Goal: Communication & Community: Answer question/provide support

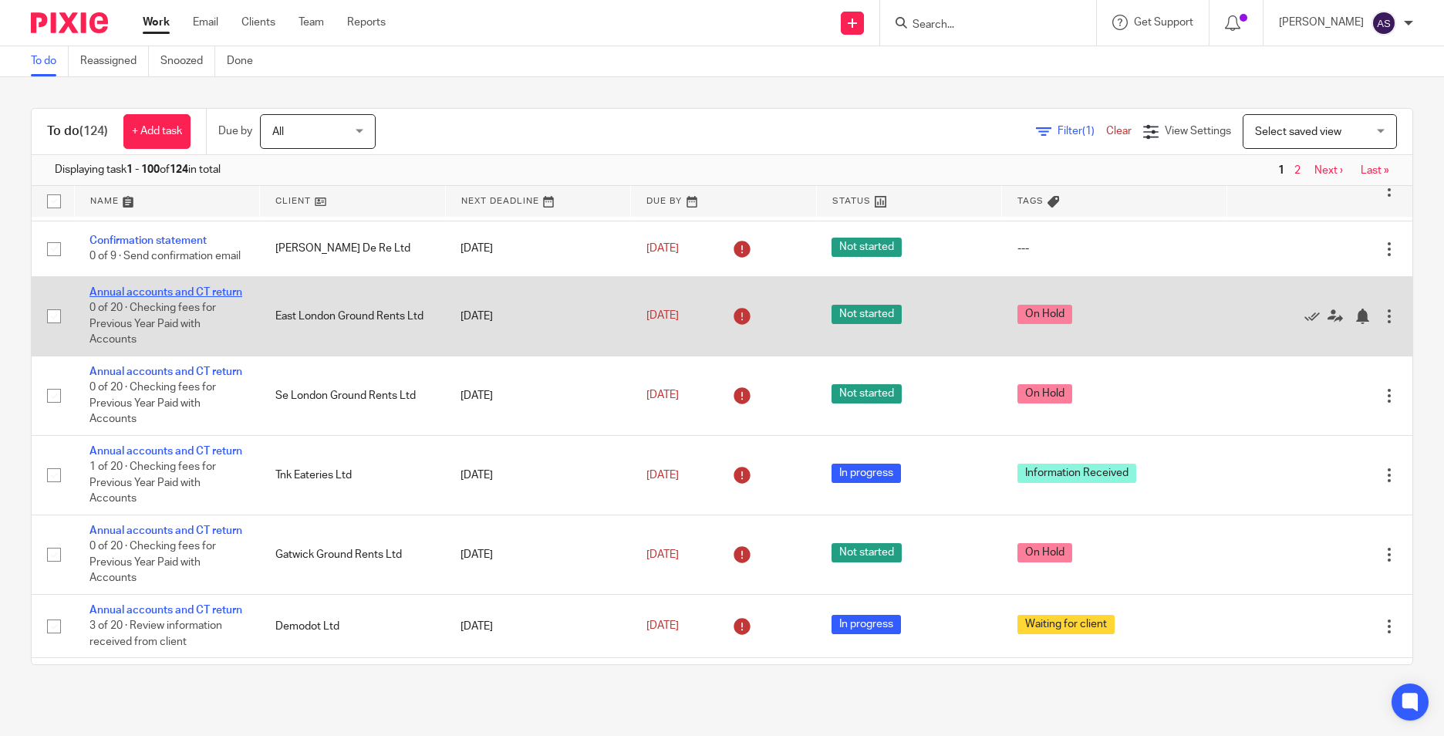
scroll to position [1157, 0]
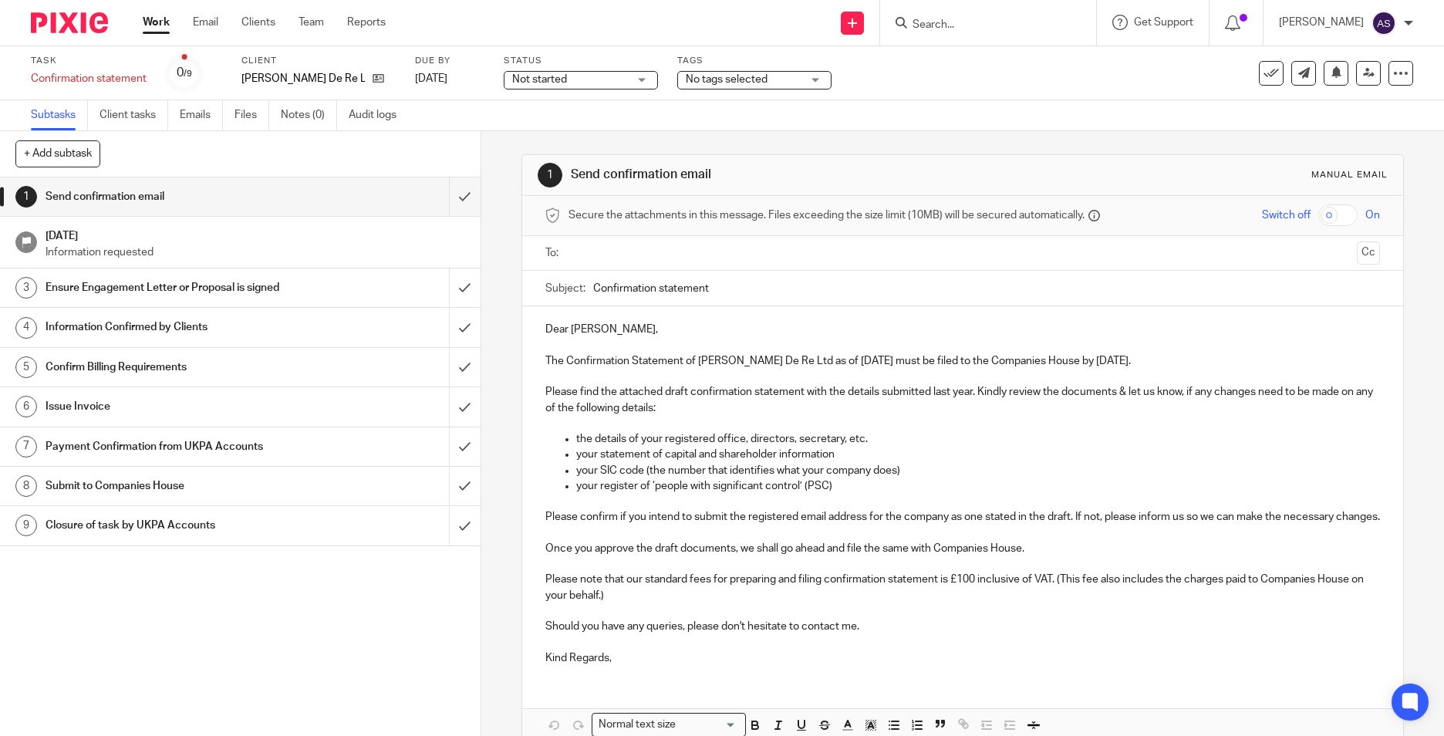
click at [622, 261] on input "text" at bounding box center [962, 253] width 777 height 18
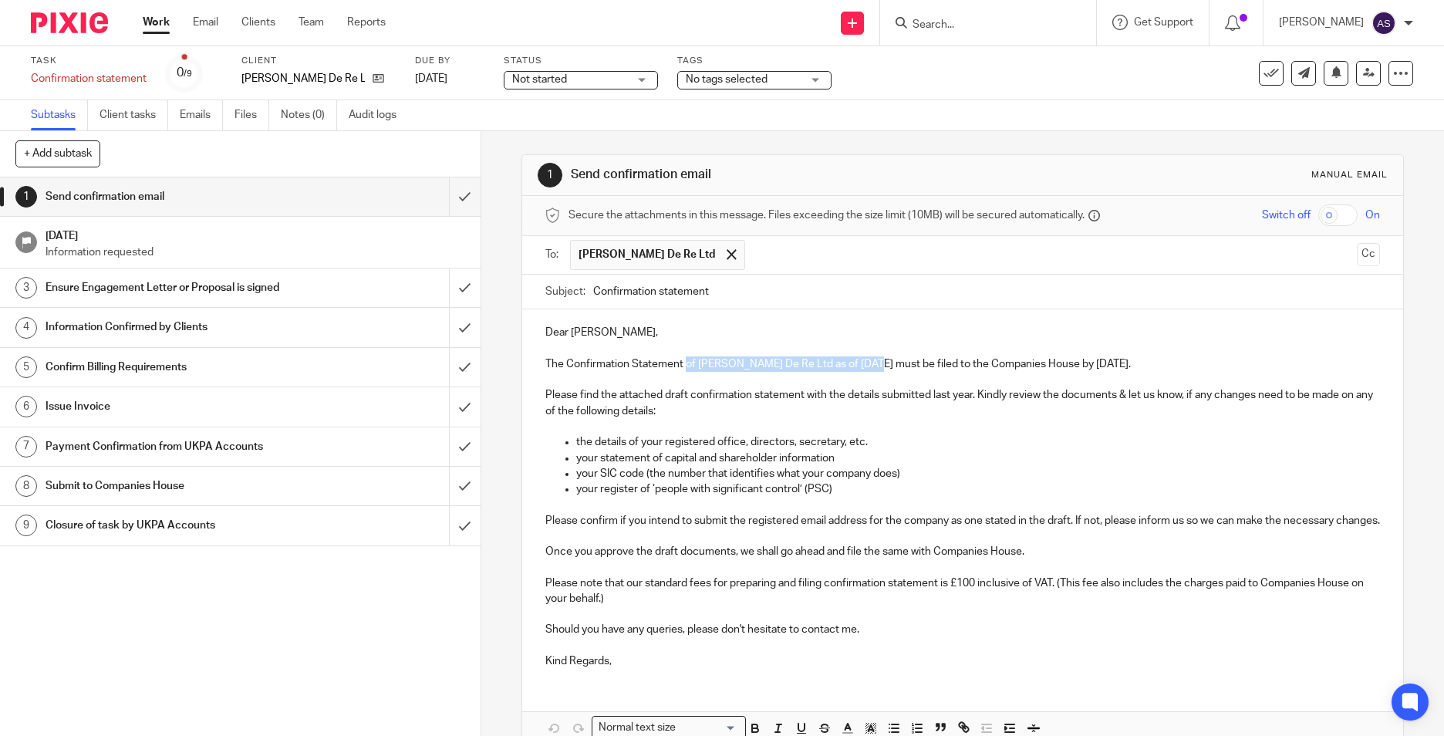
drag, startPoint x: 684, startPoint y: 362, endPoint x: 866, endPoint y: 360, distance: 182.0
click at [866, 360] on p "The Confirmation Statement of Pineau De Re Ltd as of 21 Sep 2025 must be filed …" at bounding box center [962, 363] width 834 height 15
copy p "of Pineau De Re Ltd as of 21 Sep 2025"
click at [733, 302] on input "Confirmation statement" at bounding box center [986, 292] width 787 height 35
paste input "of Pineau De Re Ltd as of 21 Sep 2025"
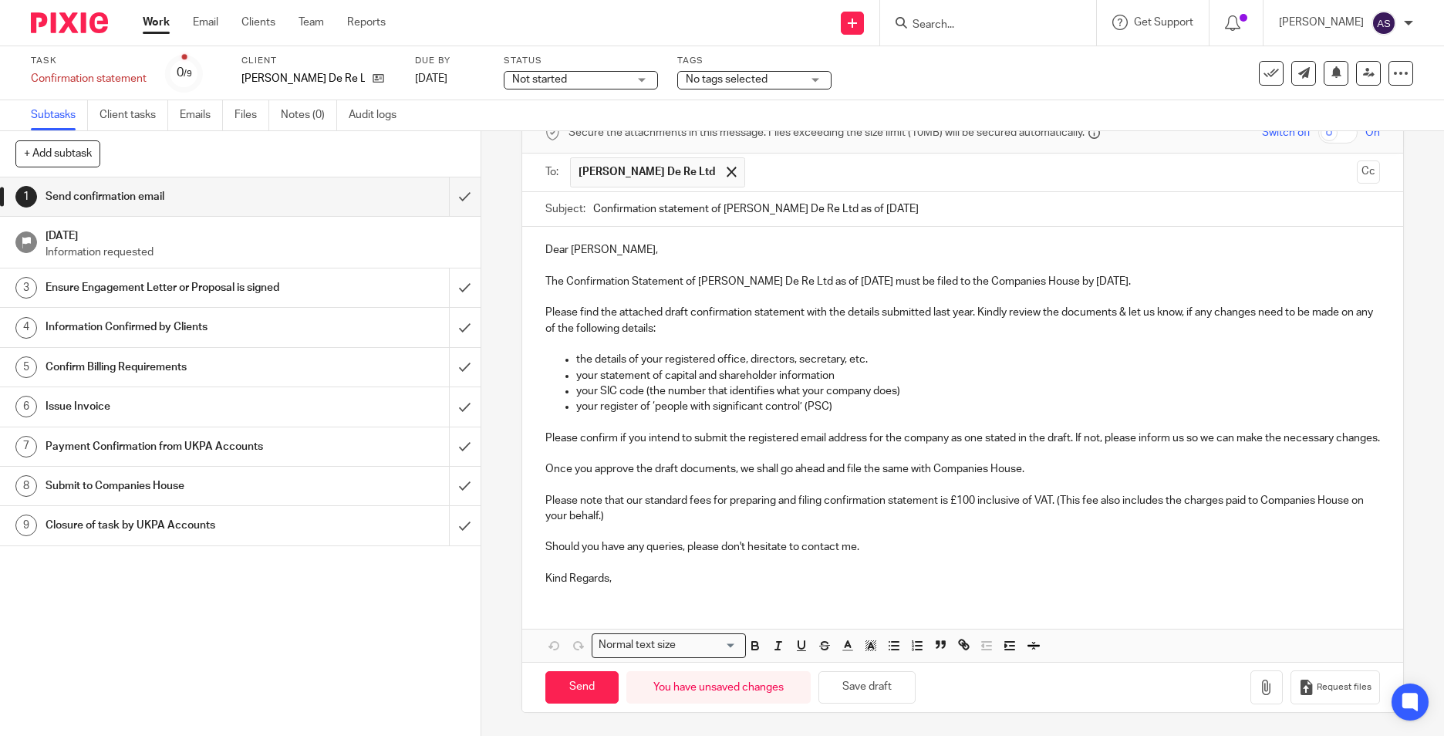
scroll to position [99, 0]
type input "Confirmation statement of Pineau De Re Ltd as of 21 Sep 2025"
click at [637, 585] on p "Kind Regards," at bounding box center [962, 578] width 834 height 15
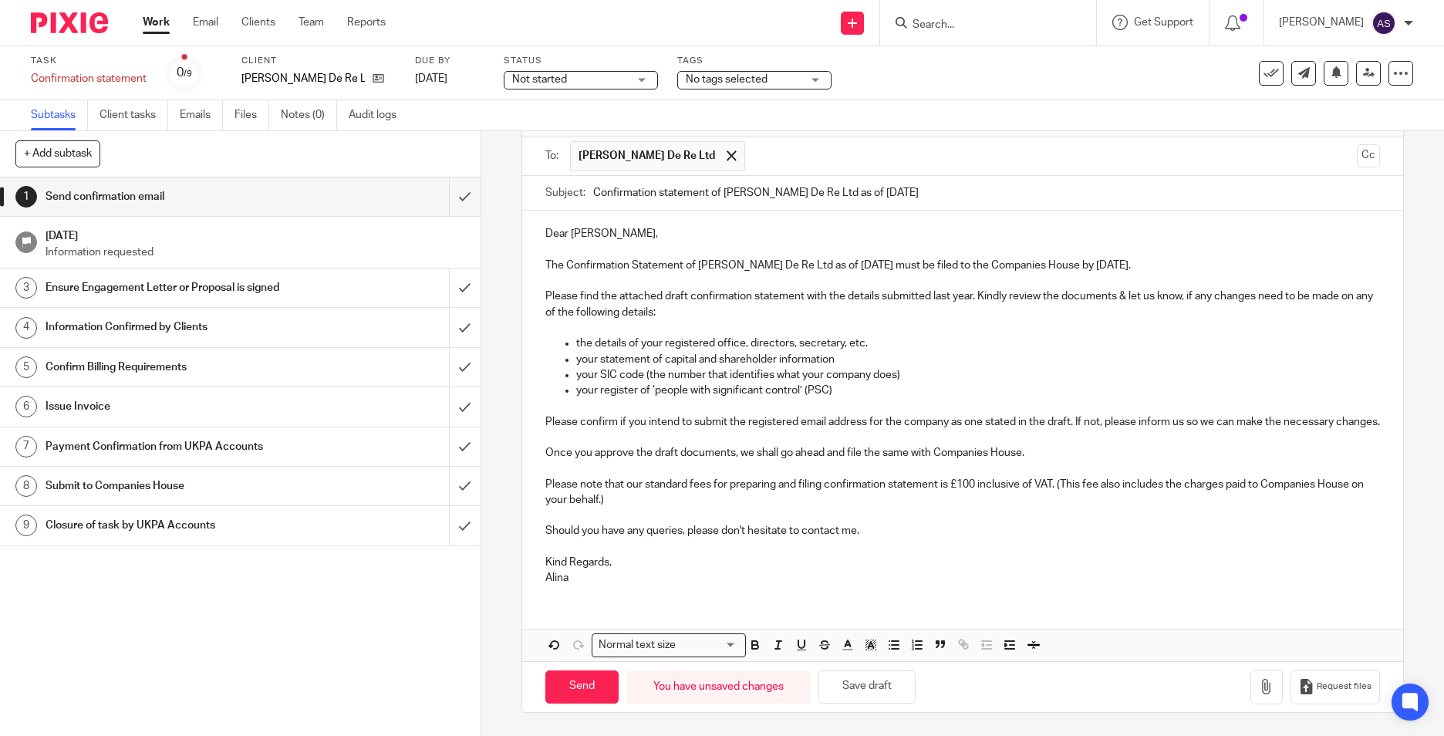
scroll to position [114, 0]
click at [1255, 686] on button "button" at bounding box center [1266, 686] width 32 height 35
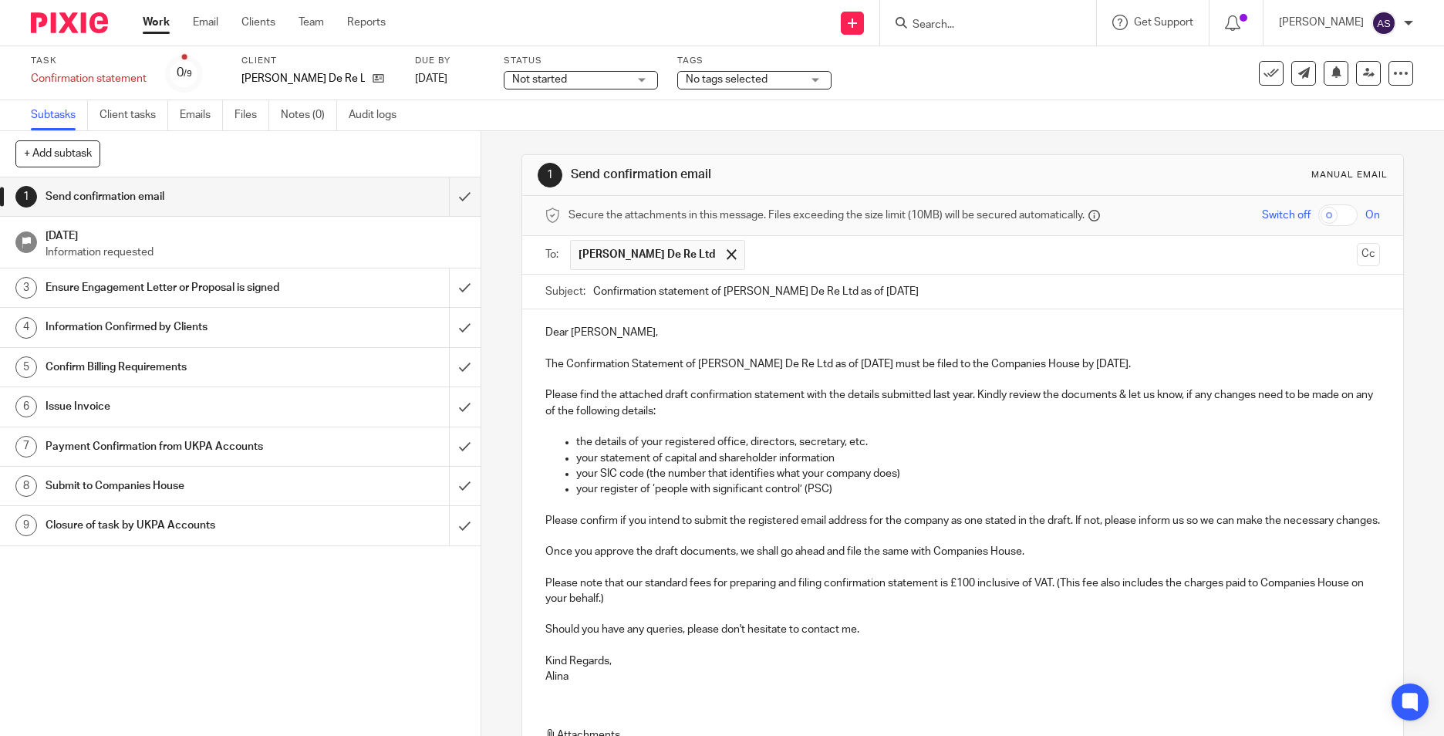
scroll to position [201, 0]
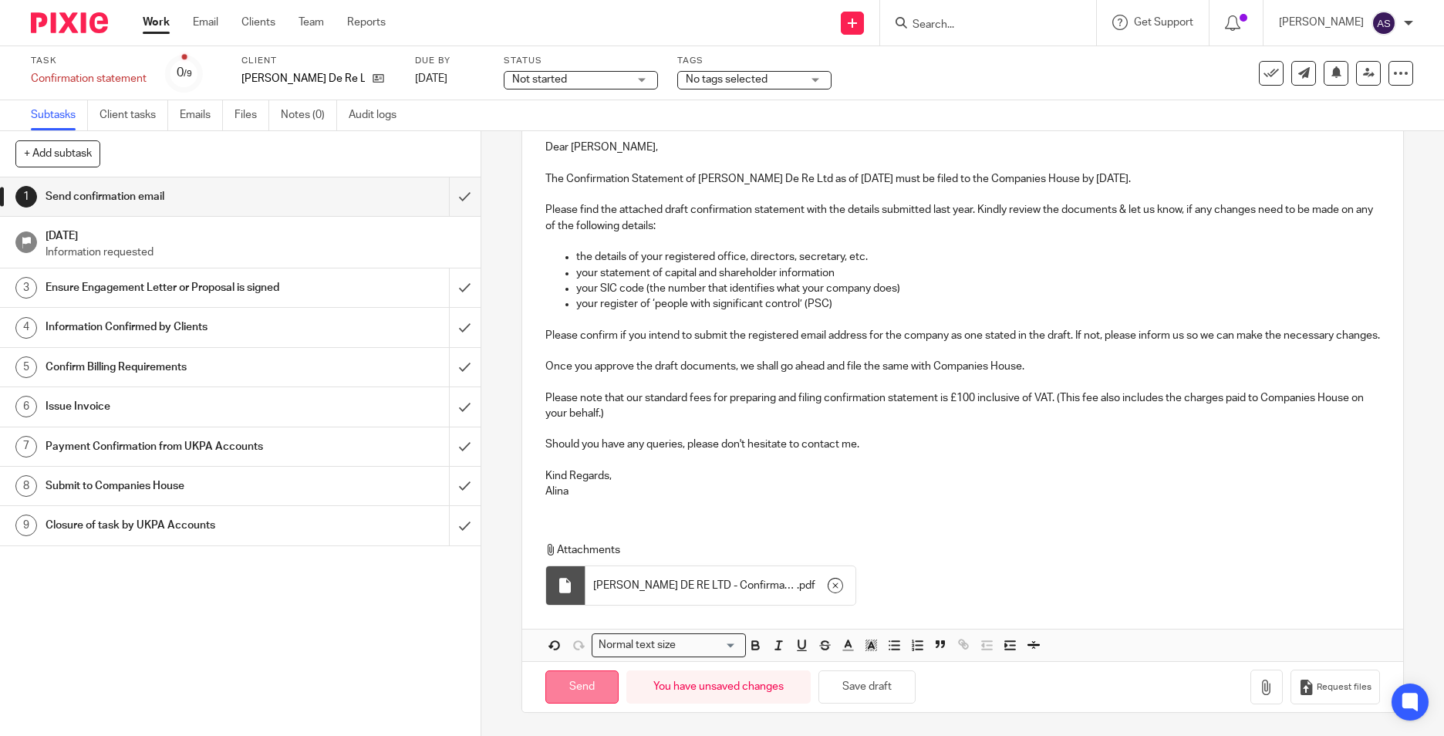
click at [586, 688] on input "Send" at bounding box center [581, 686] width 73 height 33
type input "Sent"
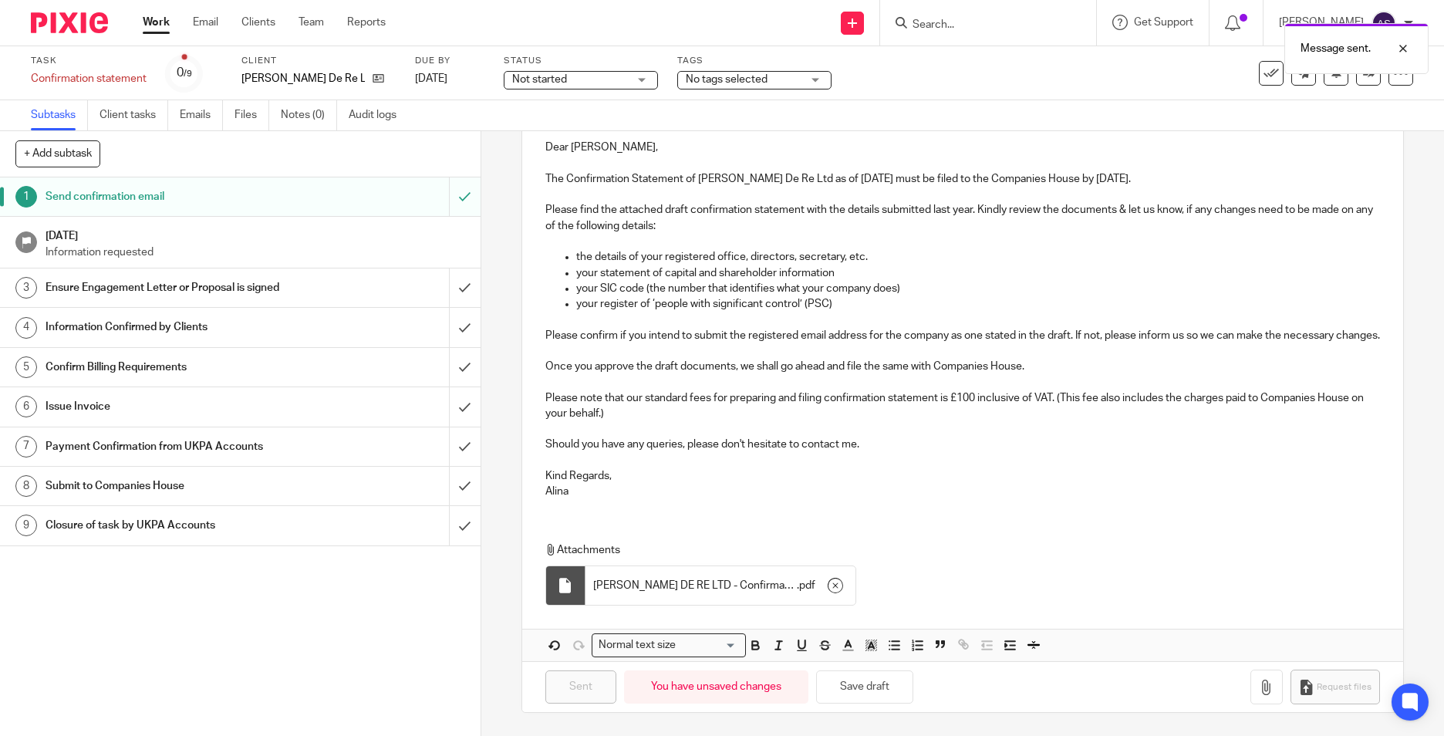
scroll to position [124, 0]
